Goal: Check status: Check status

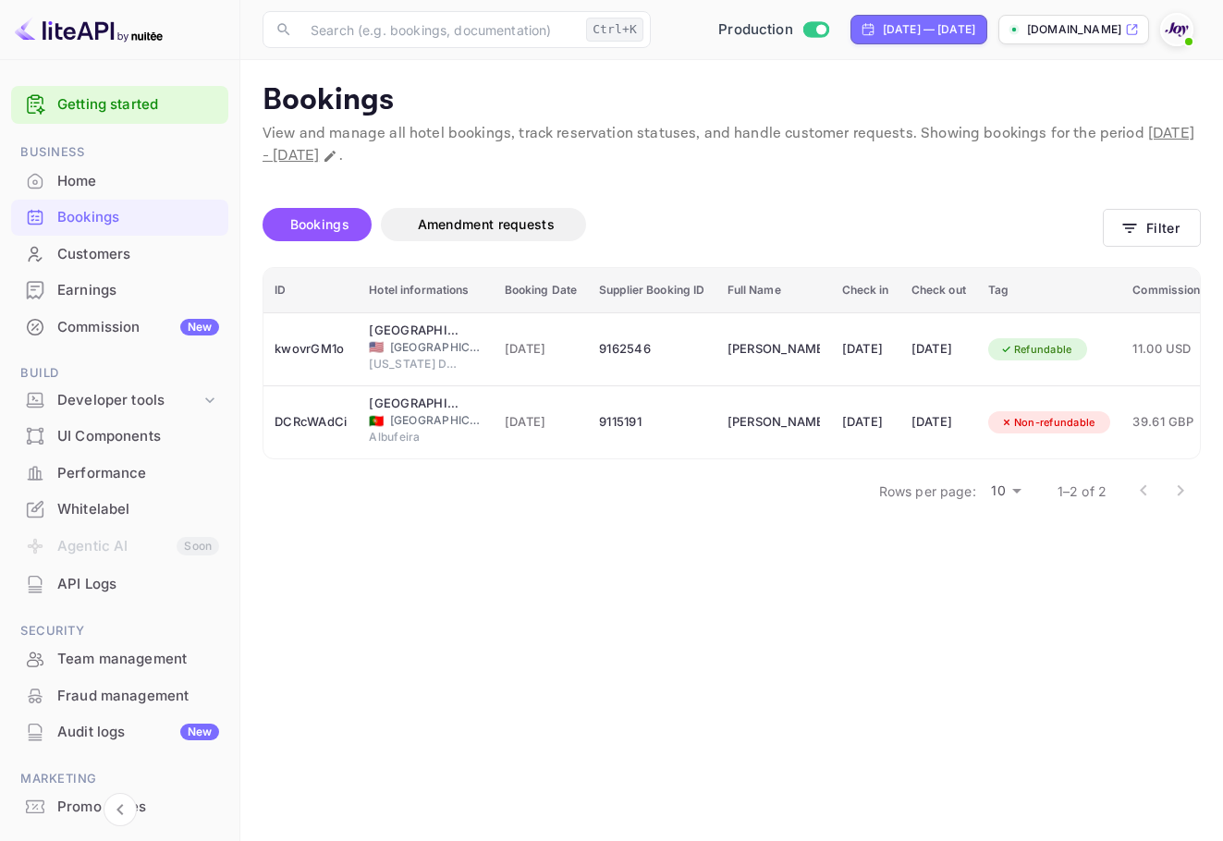
click at [1121, 226] on icon "button" at bounding box center [1129, 228] width 18 height 18
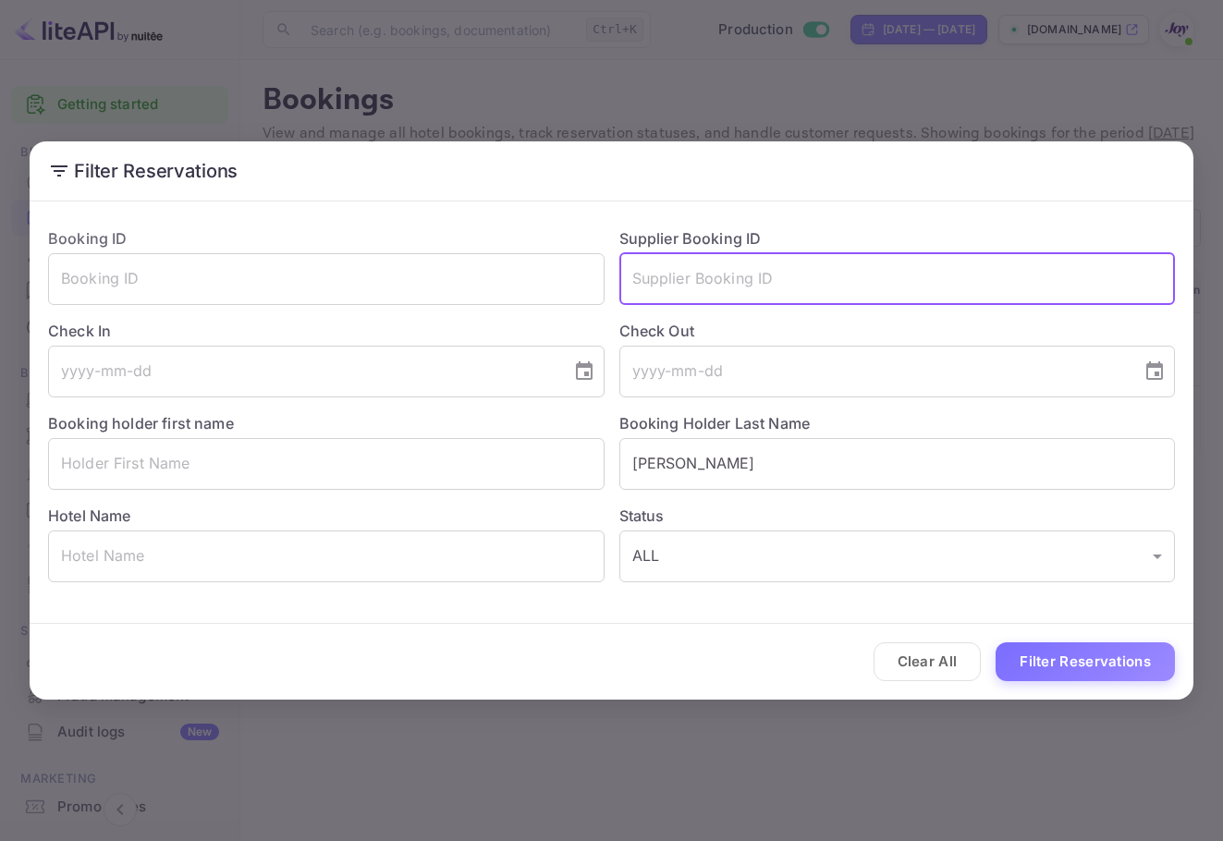
drag, startPoint x: 802, startPoint y: 285, endPoint x: 682, endPoint y: 308, distance: 122.3
click at [686, 284] on input "text" at bounding box center [897, 279] width 556 height 52
paste input "9475360 Close"
type input "9475360 Close"
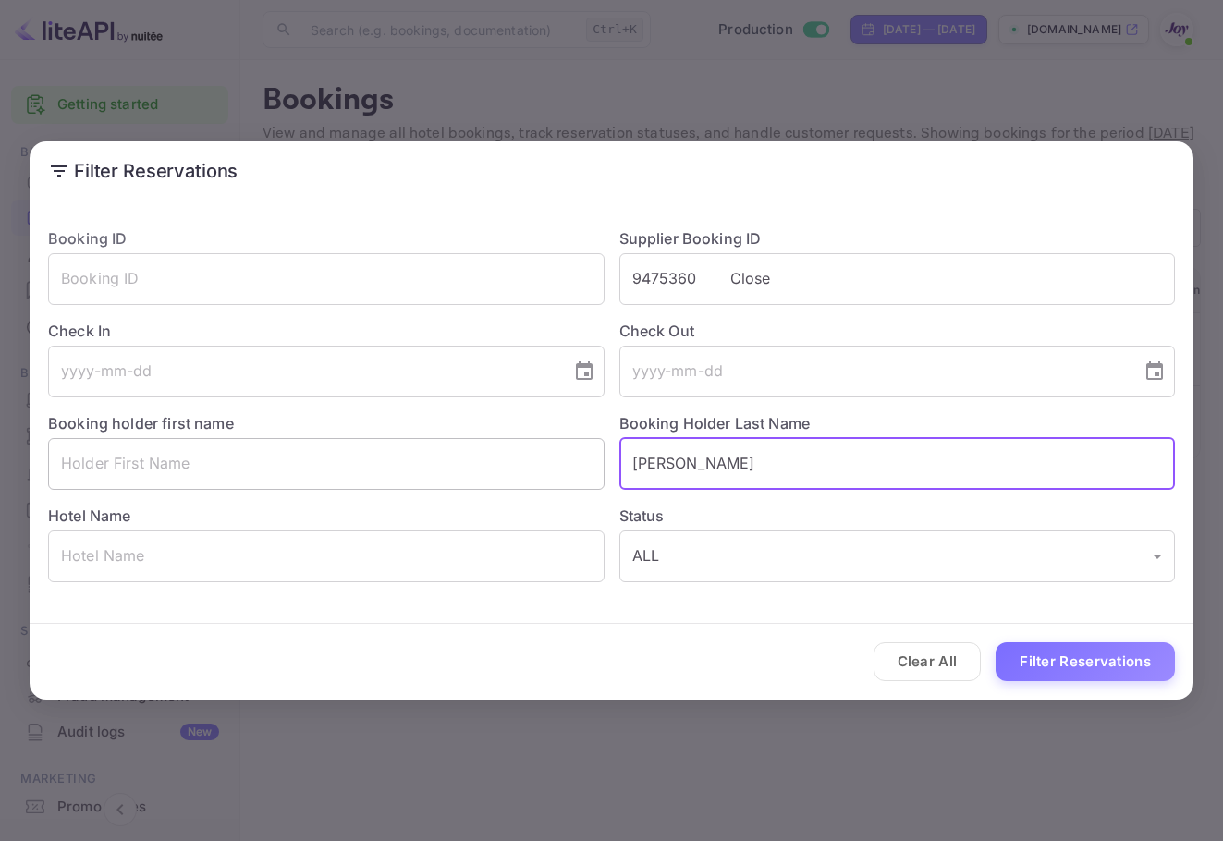
drag, startPoint x: 747, startPoint y: 458, endPoint x: 326, endPoint y: 471, distance: 420.7
click at [298, 457] on div "Booking ID ​ Supplier Booking ID 9475360 Close ​ Check In ​ Check Out ​ Booking…" at bounding box center [603, 398] width 1141 height 370
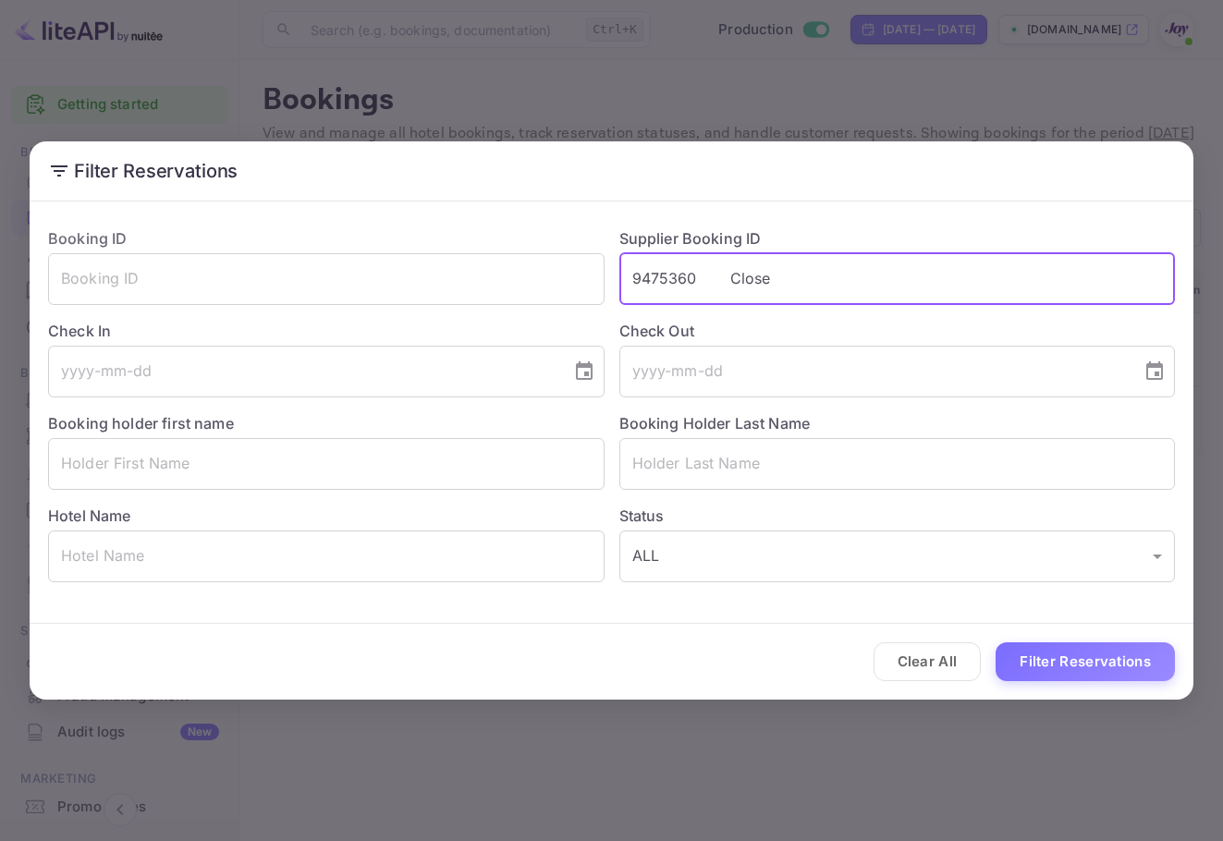
drag, startPoint x: 704, startPoint y: 275, endPoint x: 843, endPoint y: 293, distance: 139.7
click at [843, 293] on input "9475360 Close" at bounding box center [897, 279] width 556 height 52
type input "9475360"
click at [1102, 669] on button "Filter Reservations" at bounding box center [1084, 662] width 179 height 40
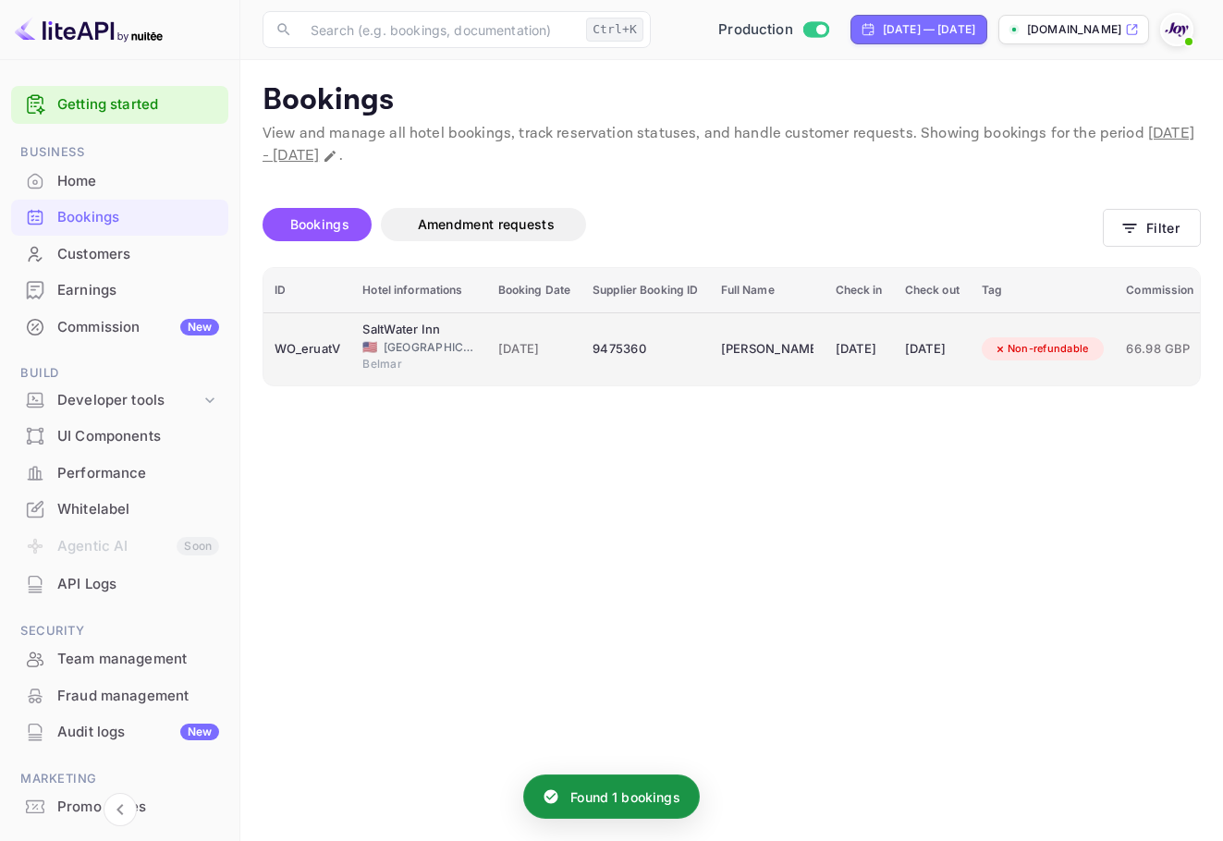
drag, startPoint x: 1173, startPoint y: 675, endPoint x: 913, endPoint y: 348, distance: 417.7
click at [894, 348] on td "[DATE]" at bounding box center [858, 348] width 69 height 73
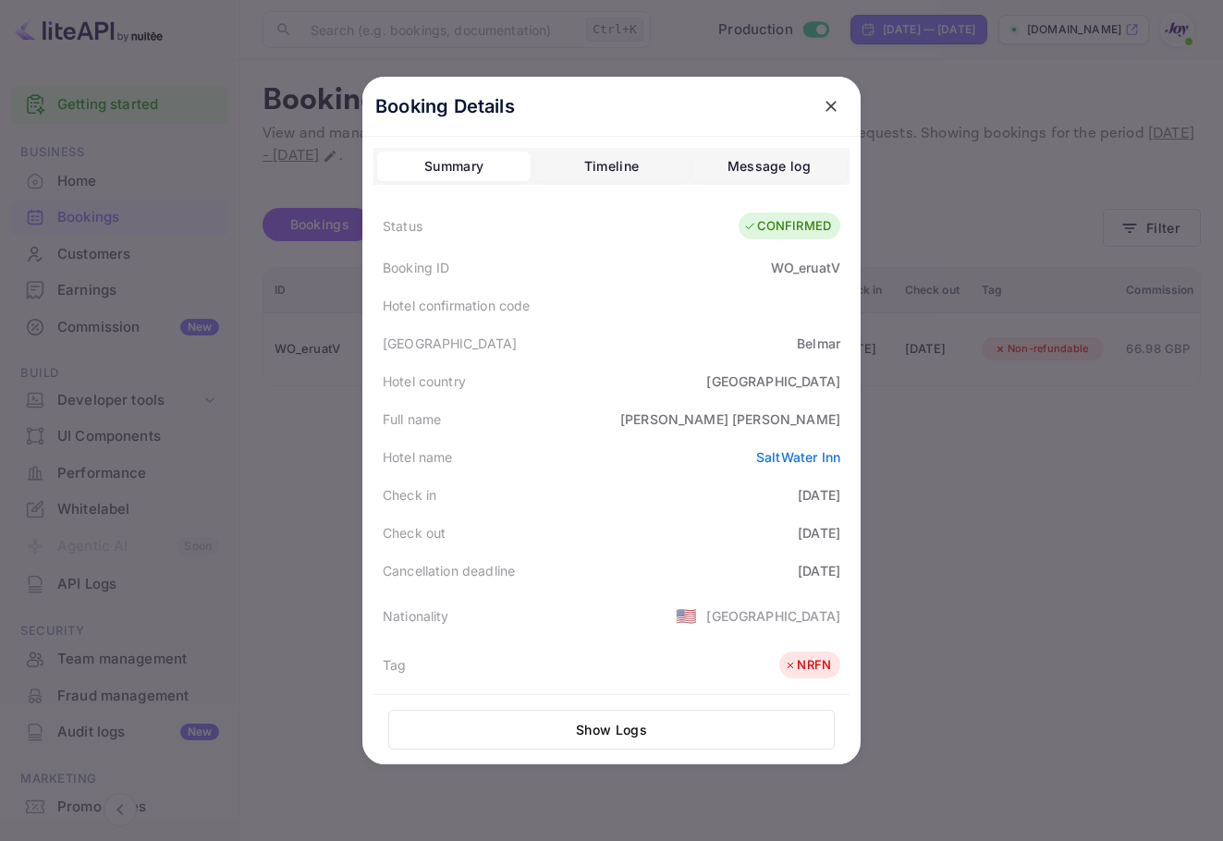
drag, startPoint x: 740, startPoint y: 498, endPoint x: 813, endPoint y: 529, distance: 79.1
click at [813, 529] on div "Status CONFIRMED Booking ID WO_eruatV Hotel confirmation code Hotel city [GEOGR…" at bounding box center [611, 670] width 476 height 934
click at [822, 103] on icon "close" at bounding box center [831, 106] width 18 height 18
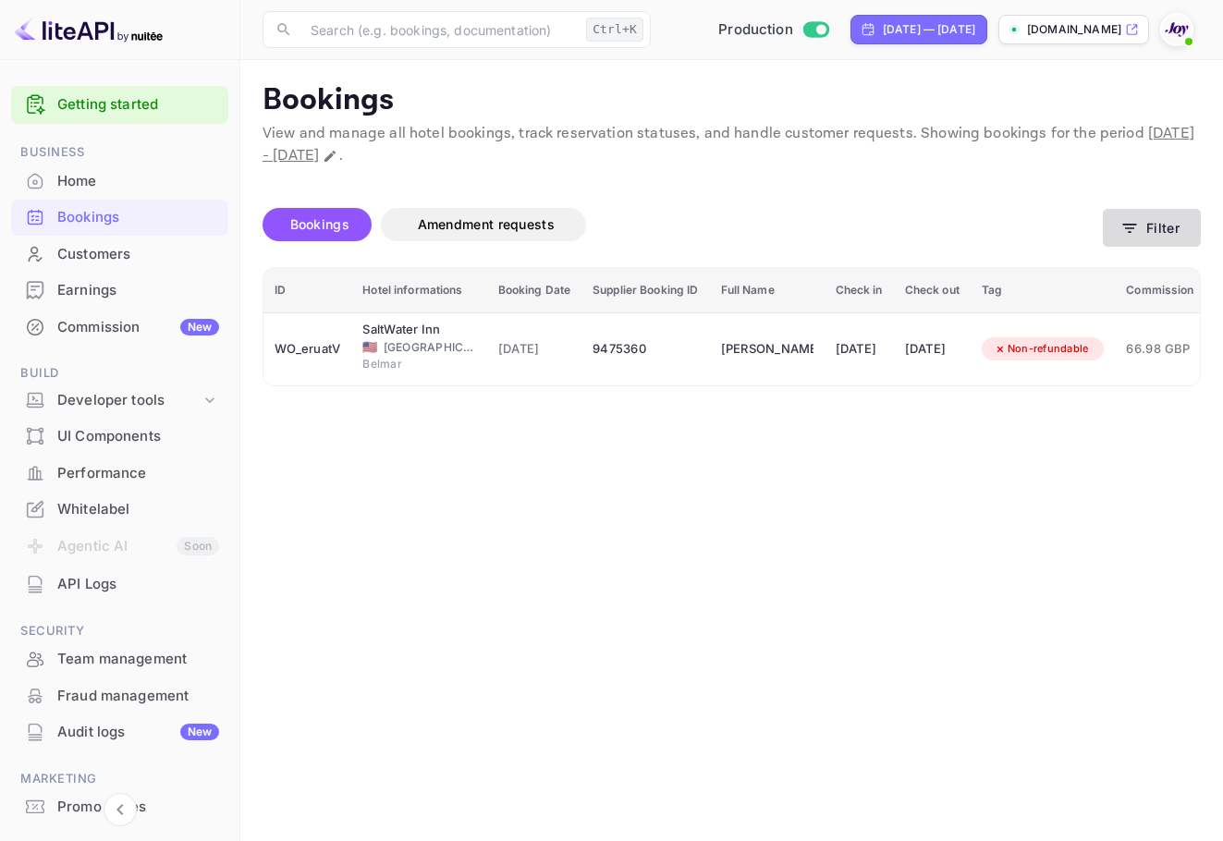
click at [1164, 230] on button "Filter" at bounding box center [1151, 228] width 98 height 38
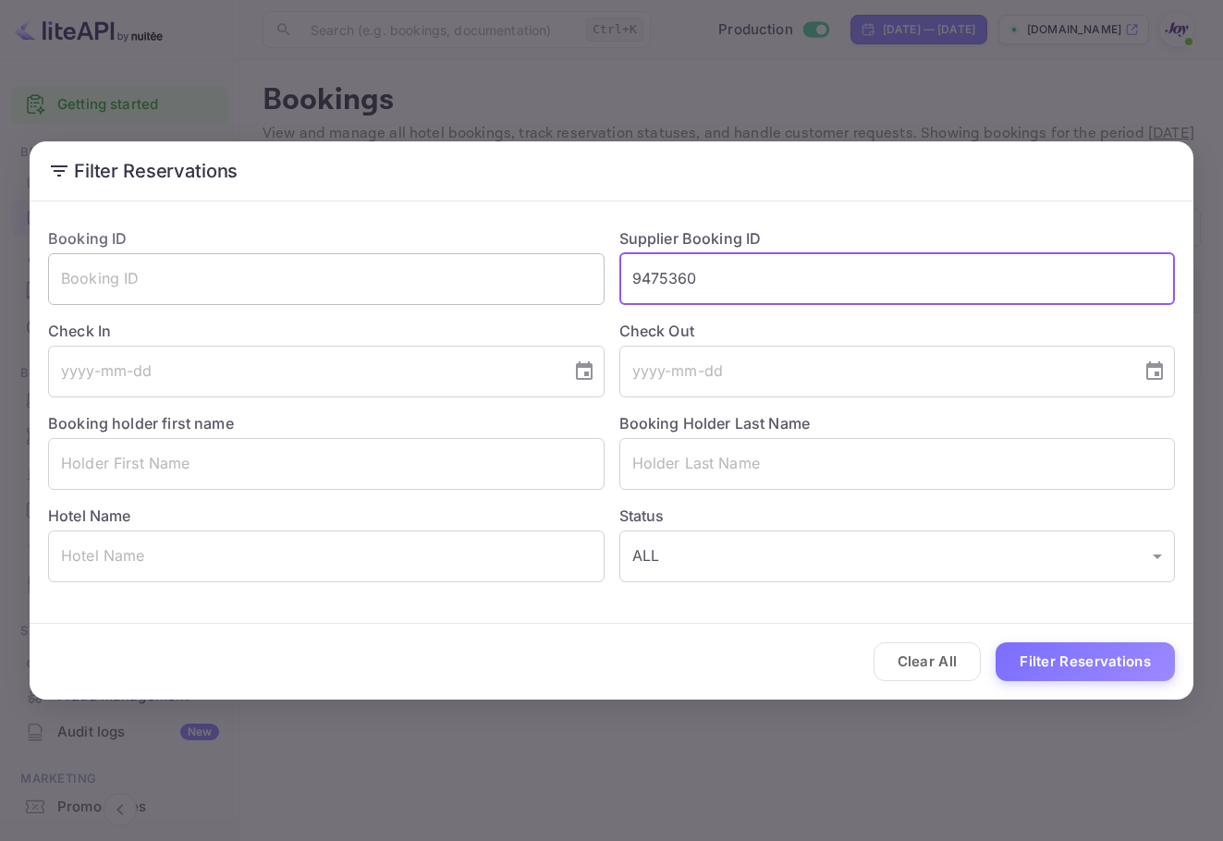
drag, startPoint x: 759, startPoint y: 269, endPoint x: 464, endPoint y: 265, distance: 294.8
click at [464, 265] on div "Booking ID ​ Supplier Booking ID 9475360 ​ Check In ​ Check Out ​ Booking holde…" at bounding box center [603, 398] width 1141 height 370
paste input "8466372"
type input "8466372"
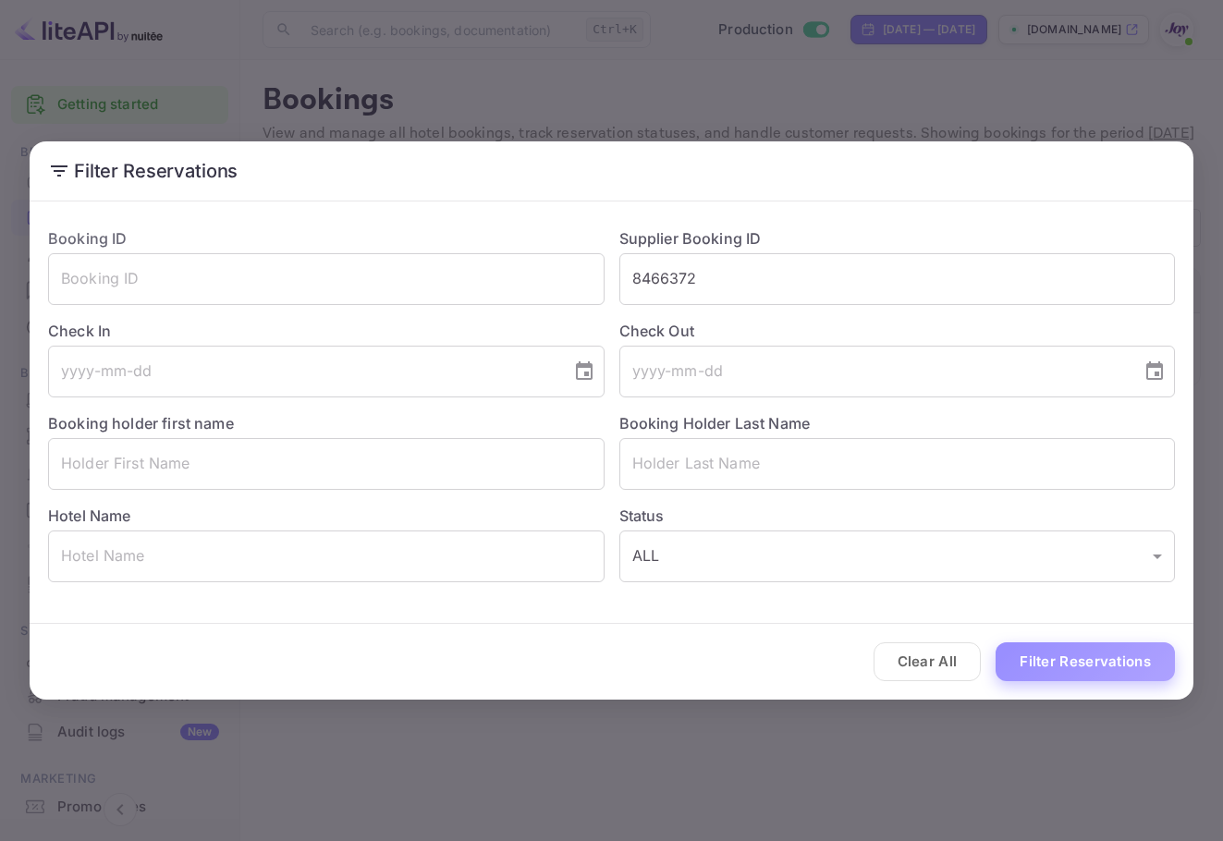
click at [1107, 646] on button "Filter Reservations" at bounding box center [1084, 662] width 179 height 40
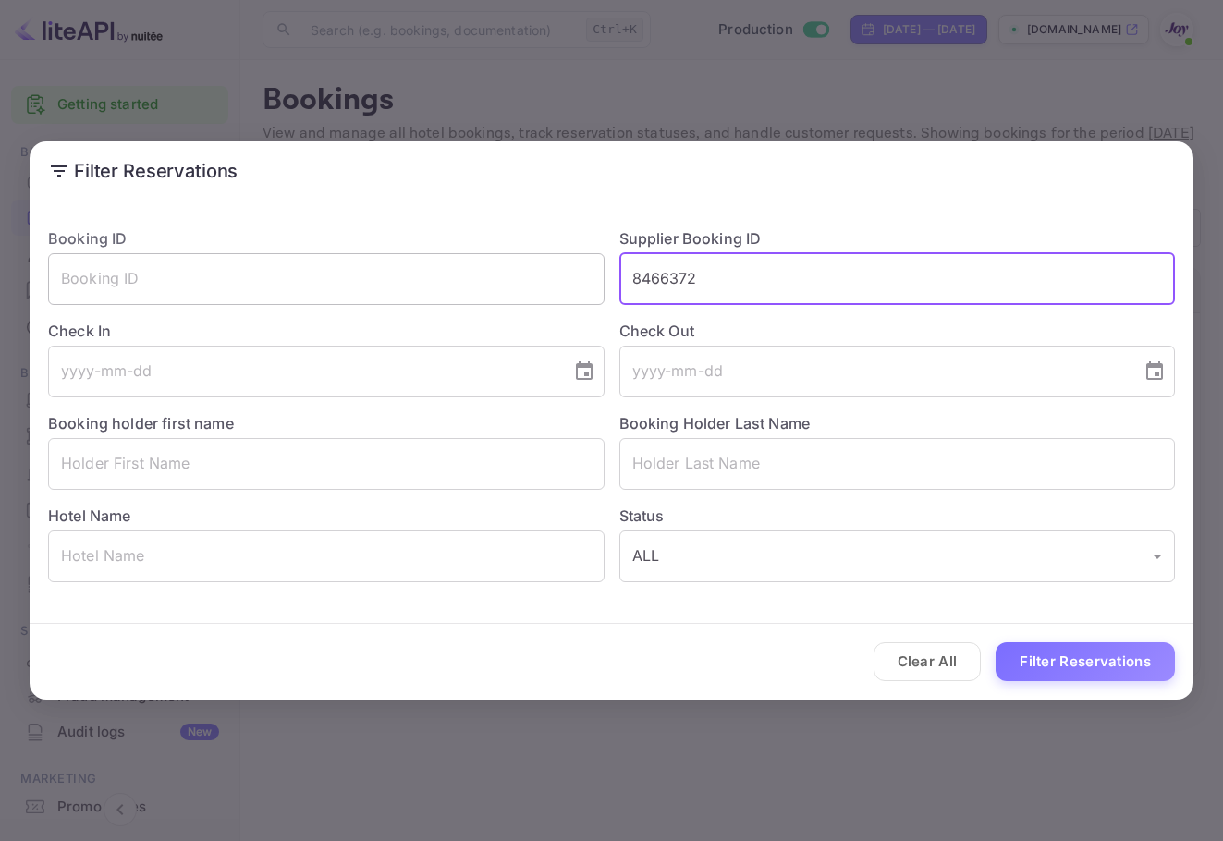
drag, startPoint x: 707, startPoint y: 274, endPoint x: 587, endPoint y: 274, distance: 120.1
click at [587, 274] on div "Booking ID ​ Supplier Booking ID 8466372 ​ Check In ​ Check Out ​ Booking holde…" at bounding box center [603, 398] width 1141 height 370
click at [1046, 649] on button "Filter Reservations" at bounding box center [1084, 662] width 179 height 40
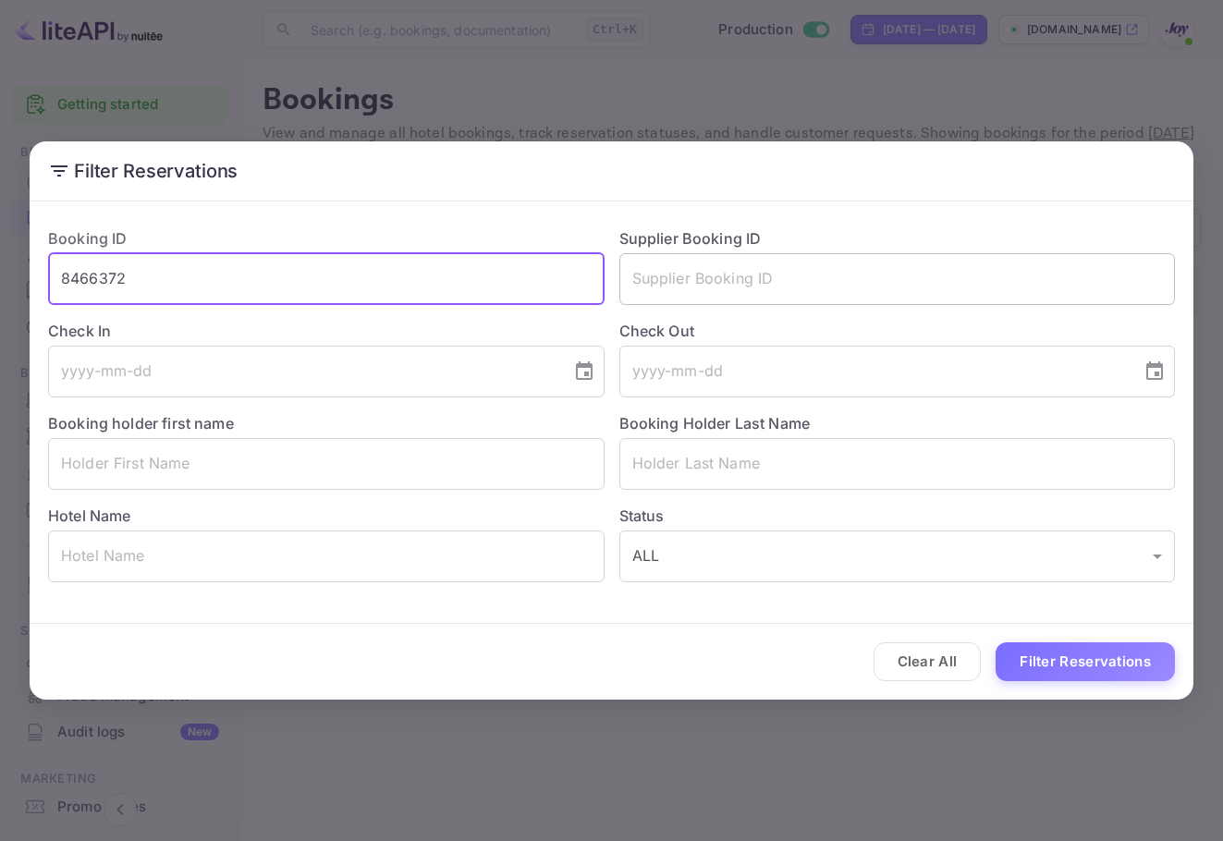
type input "8466372"
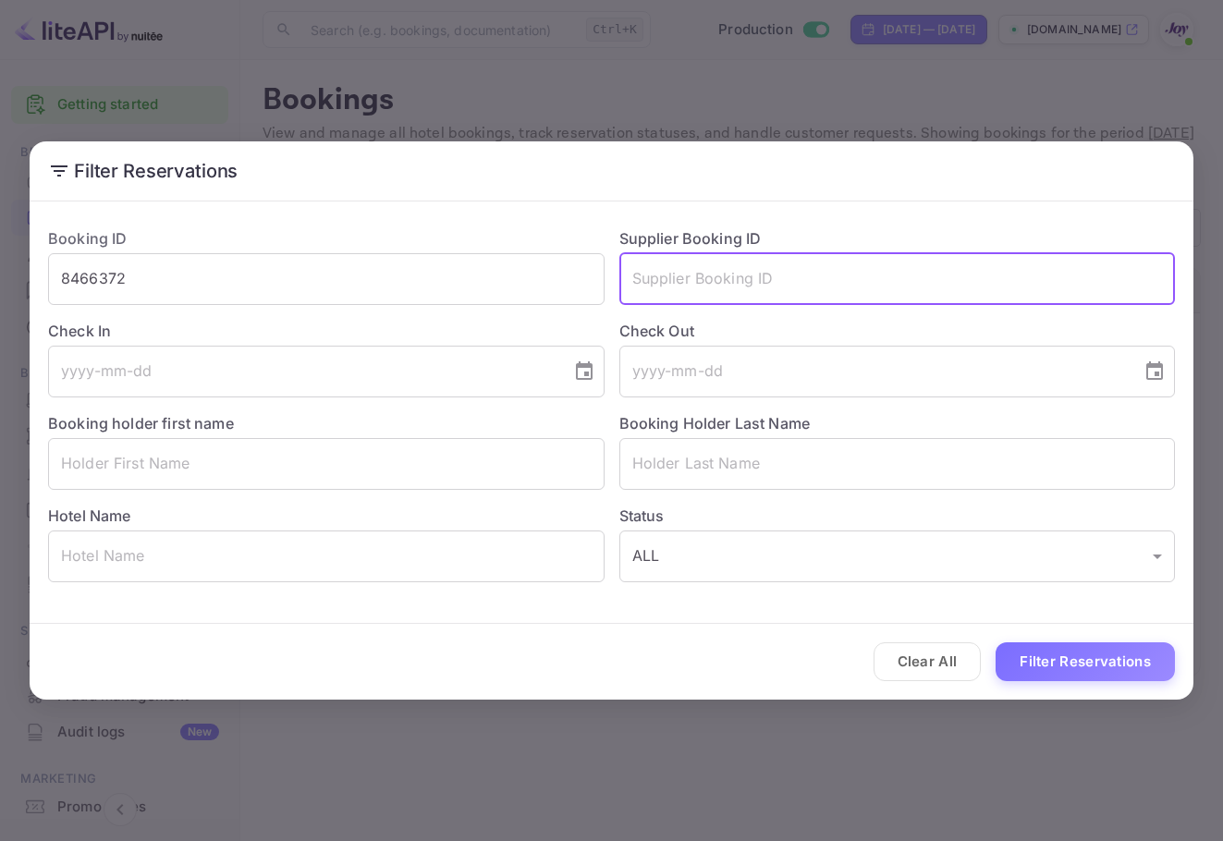
click at [770, 271] on input "text" at bounding box center [897, 279] width 556 height 52
click at [770, 274] on input "text" at bounding box center [897, 279] width 556 height 52
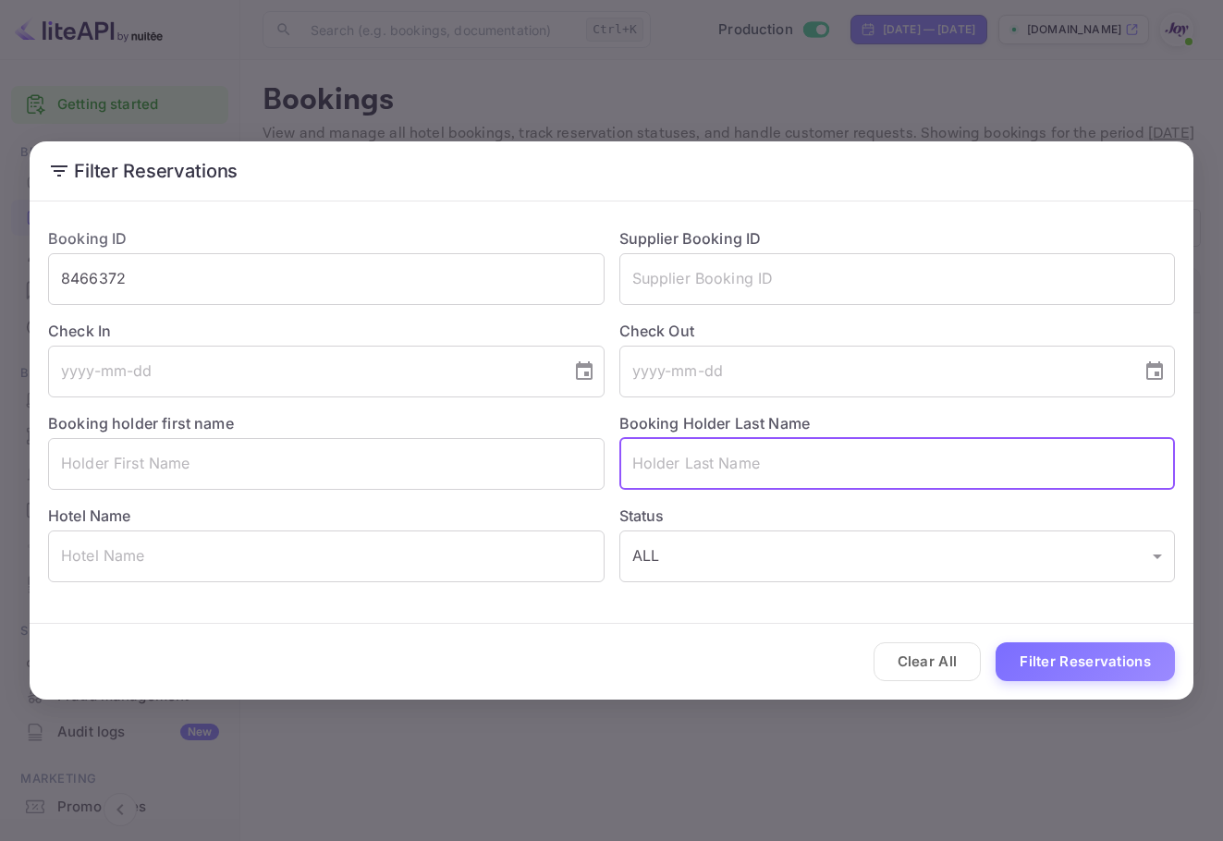
click at [721, 447] on input "text" at bounding box center [897, 464] width 556 height 52
paste input "[PERSON_NAME]"
type input "[PERSON_NAME]"
click at [1102, 663] on button "Filter Reservations" at bounding box center [1084, 662] width 179 height 40
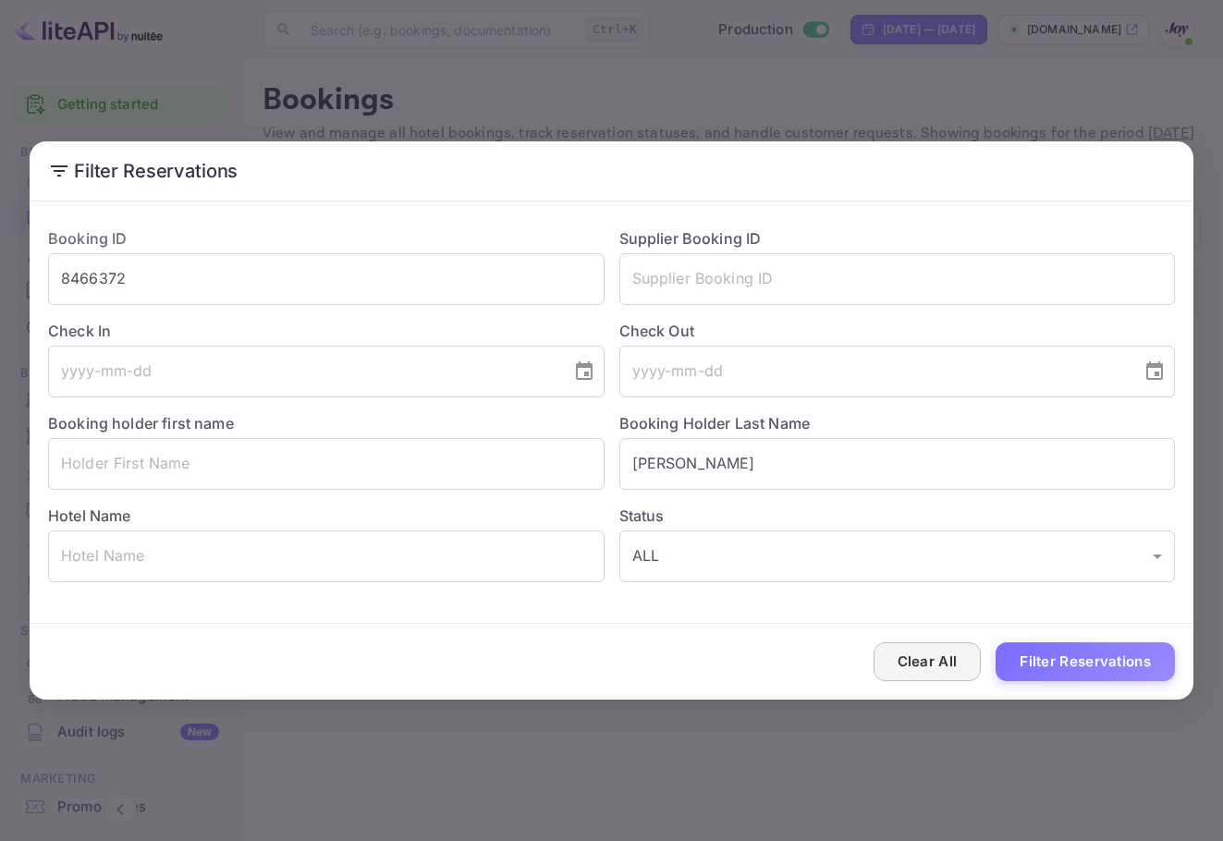
click at [894, 648] on button "Clear All" at bounding box center [927, 662] width 108 height 40
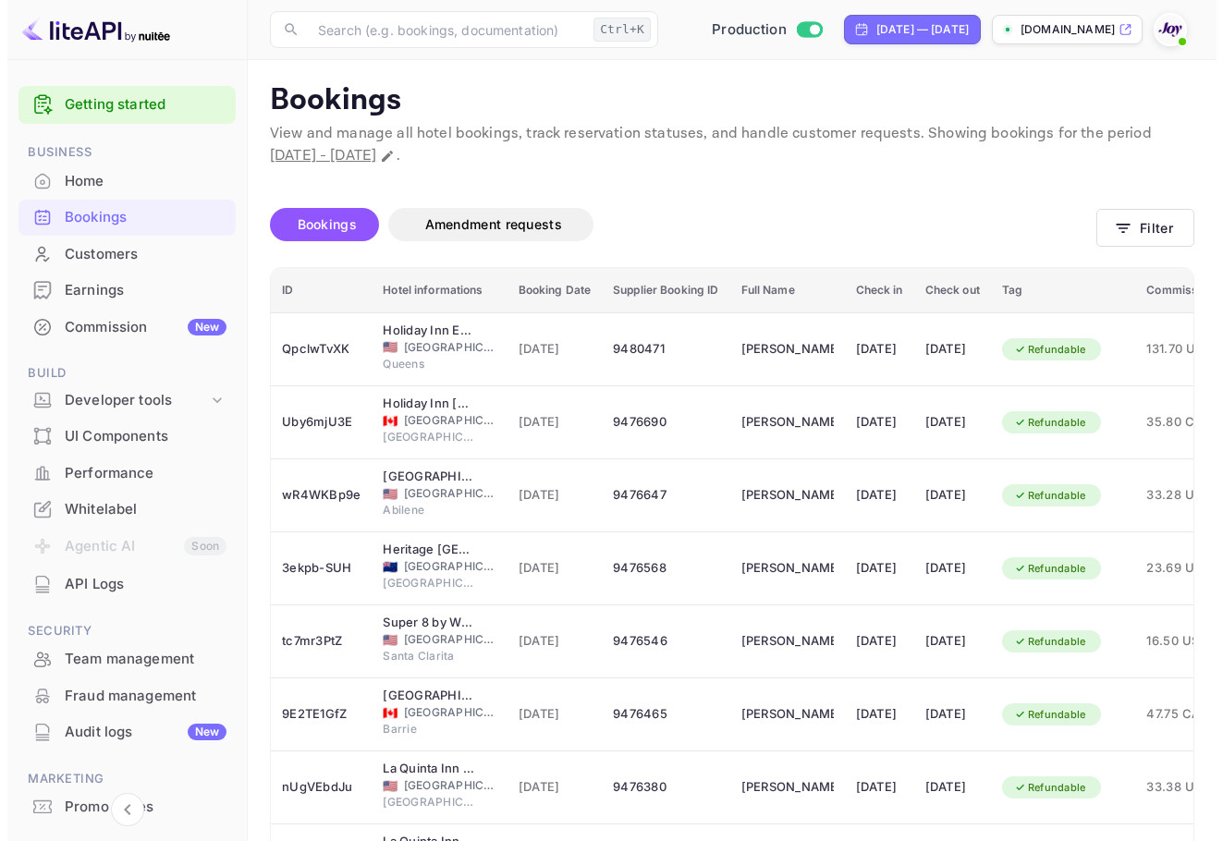
scroll to position [87, 0]
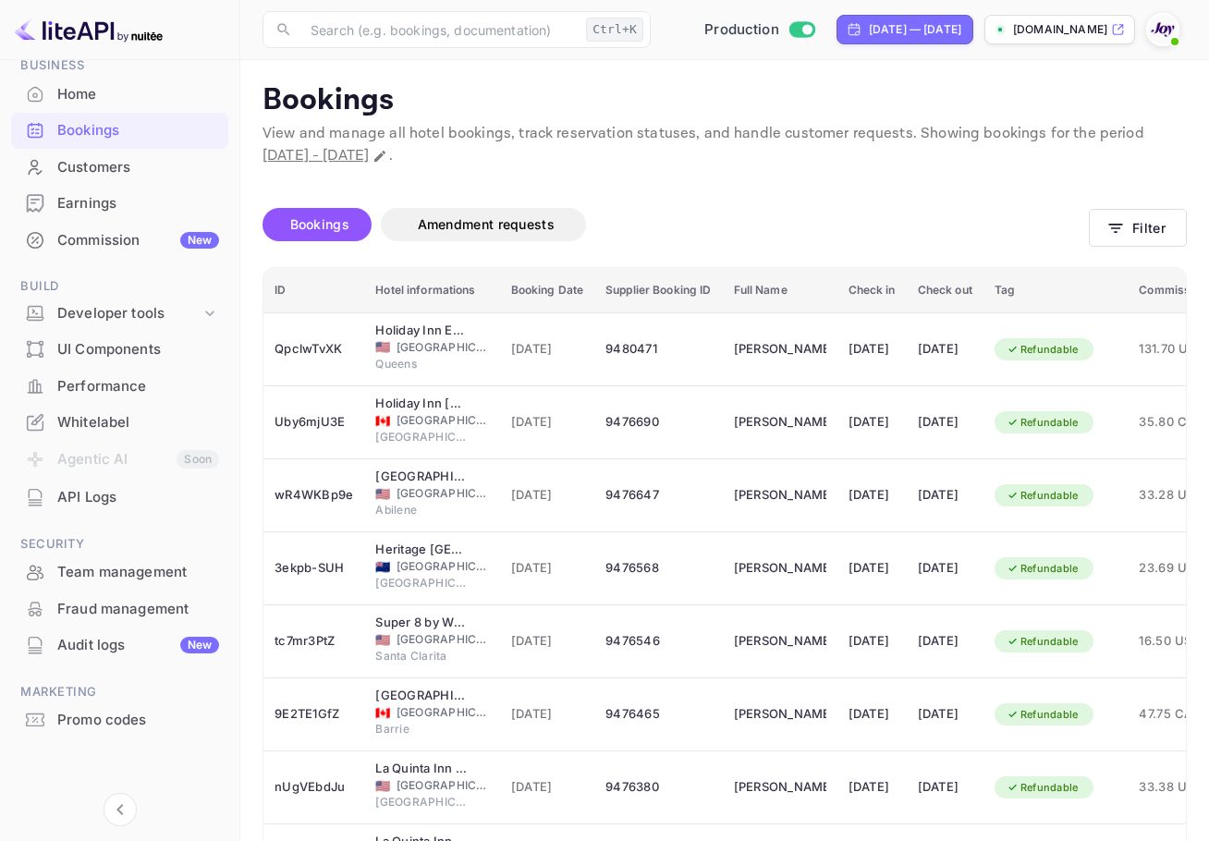
click at [1176, 48] on span at bounding box center [1174, 41] width 18 height 18
